Goal: Task Accomplishment & Management: Manage account settings

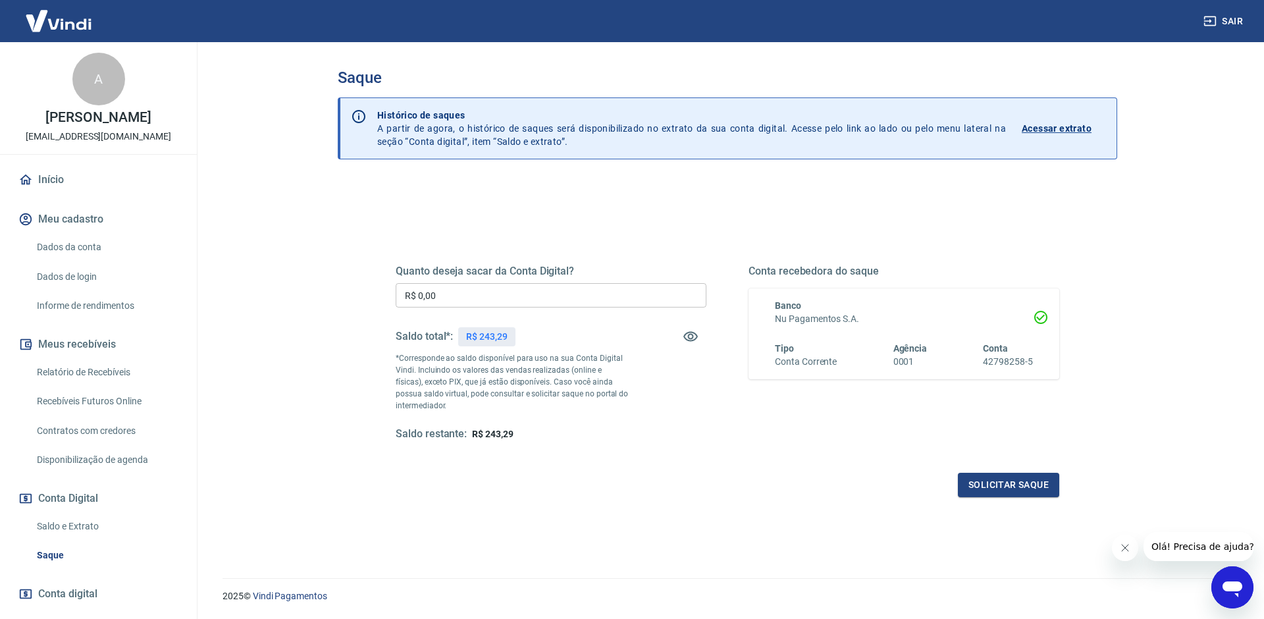
click at [26, 181] on icon at bounding box center [25, 179] width 14 height 14
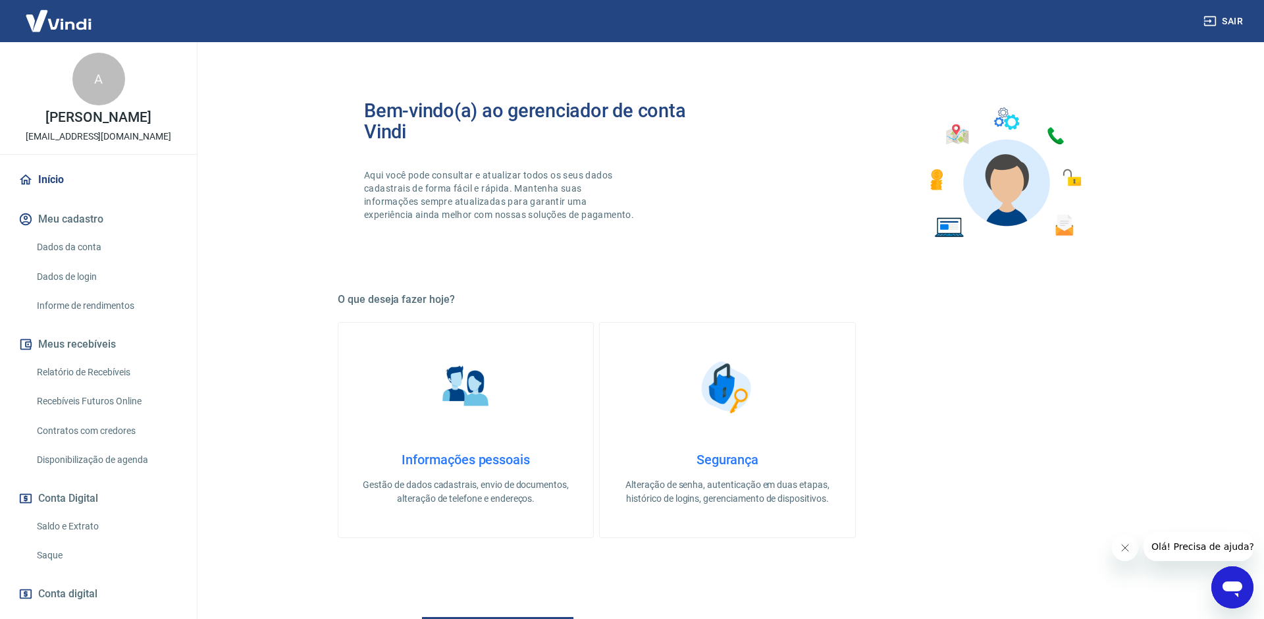
click at [129, 390] on link "Recebíveis Futuros Online" at bounding box center [106, 401] width 149 height 27
click at [103, 367] on link "Relatório de Recebíveis" at bounding box center [106, 372] width 149 height 27
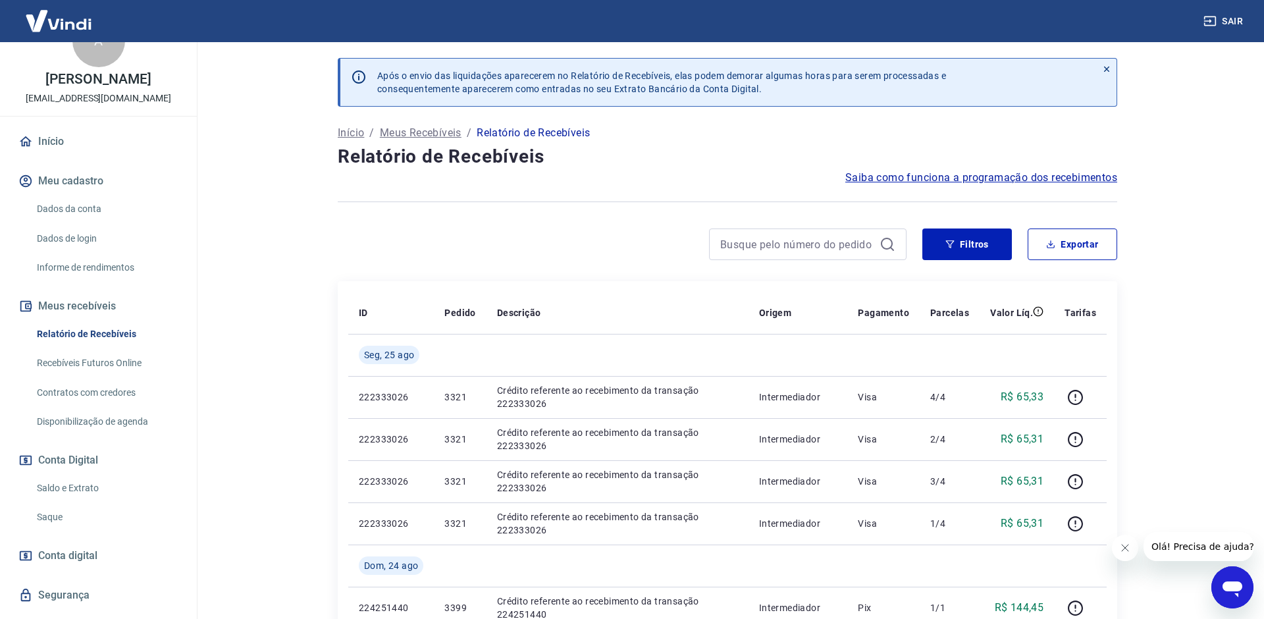
scroll to position [39, 0]
click at [78, 481] on link "Saldo e Extrato" at bounding box center [106, 487] width 149 height 27
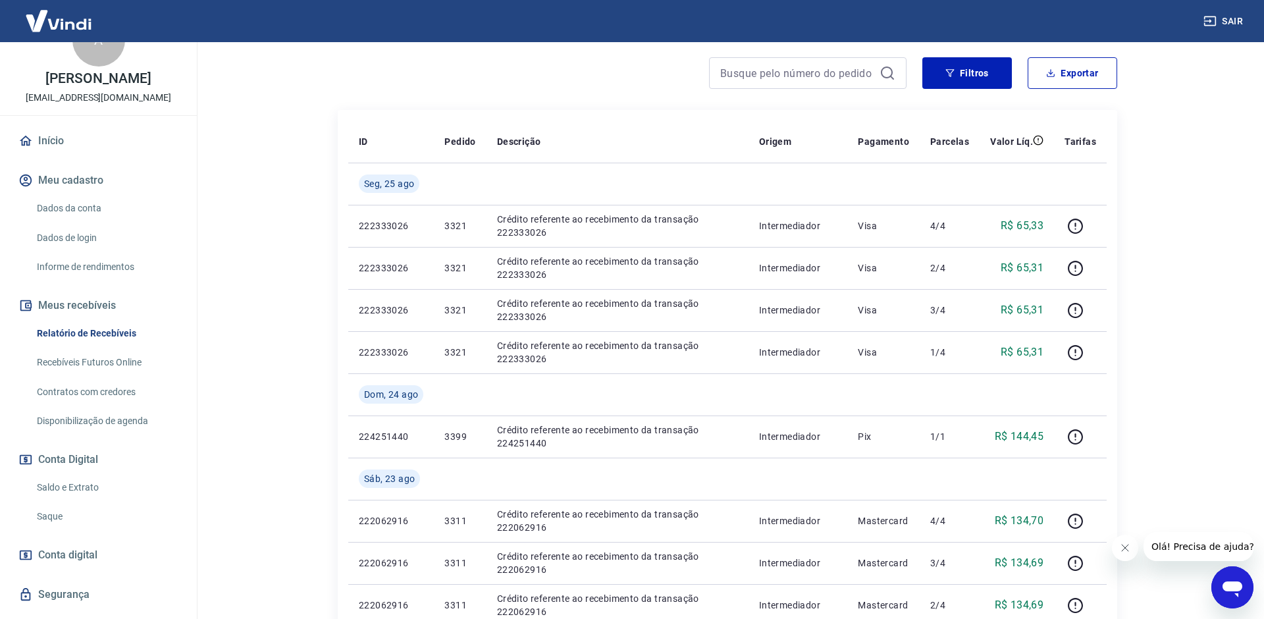
scroll to position [0, 0]
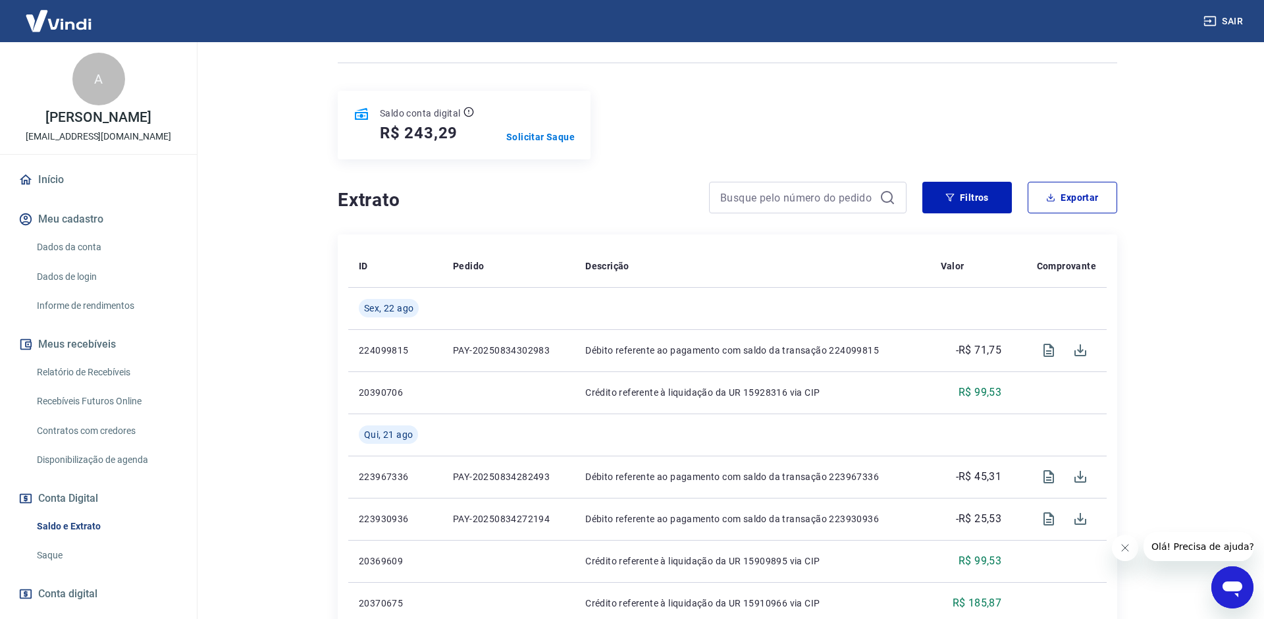
scroll to position [128, 0]
